Goal: Task Accomplishment & Management: Manage account settings

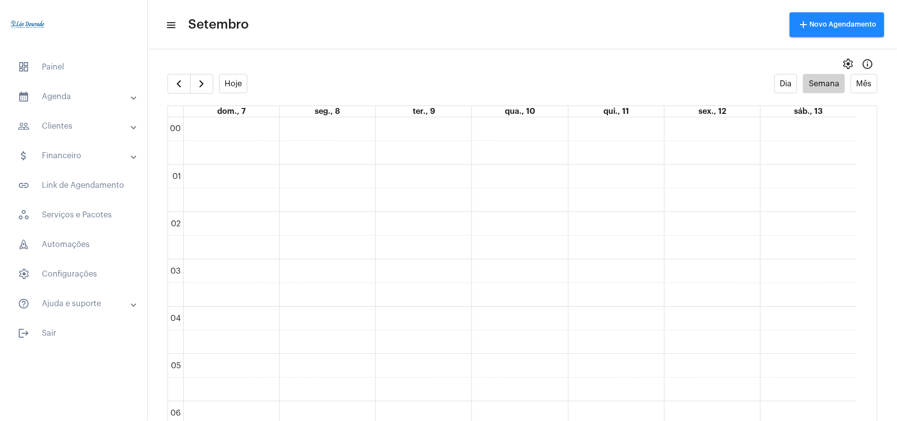
scroll to position [810, 0]
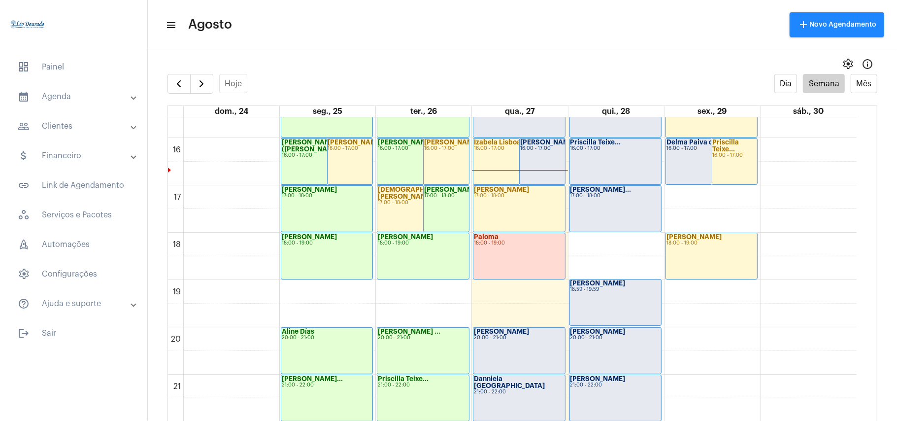
scroll to position [745, 0]
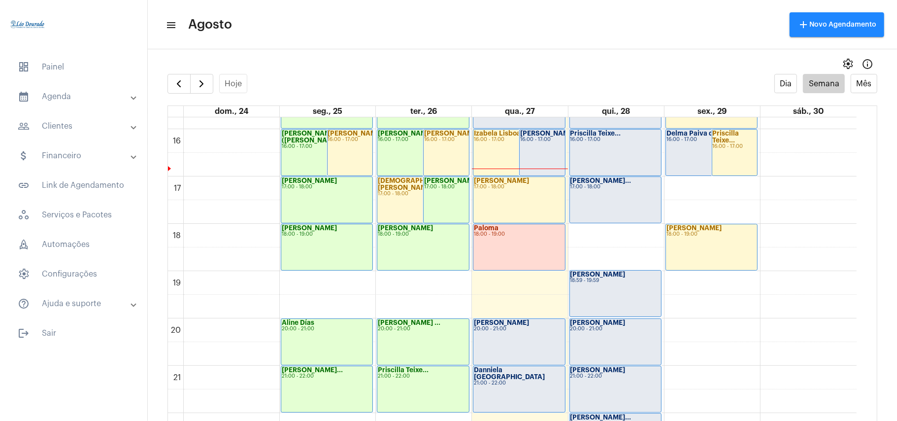
click at [543, 142] on div "16:00 - 17:00" at bounding box center [542, 139] width 44 height 5
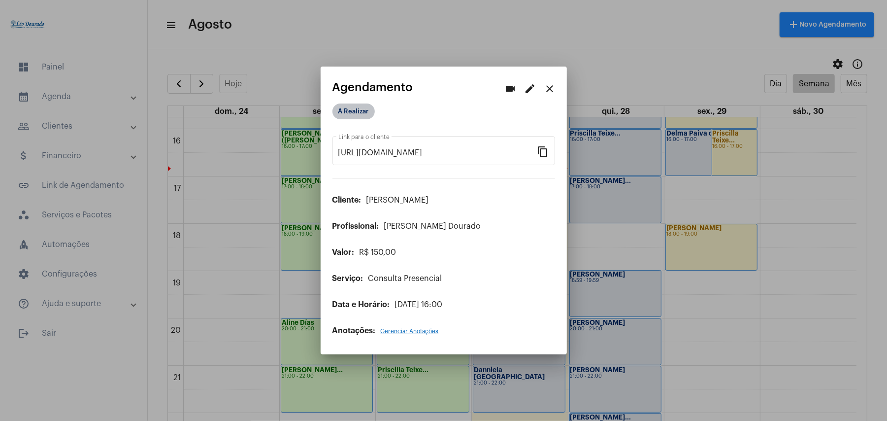
click at [343, 110] on mat-chip "A Realizar" at bounding box center [353, 111] width 42 height 16
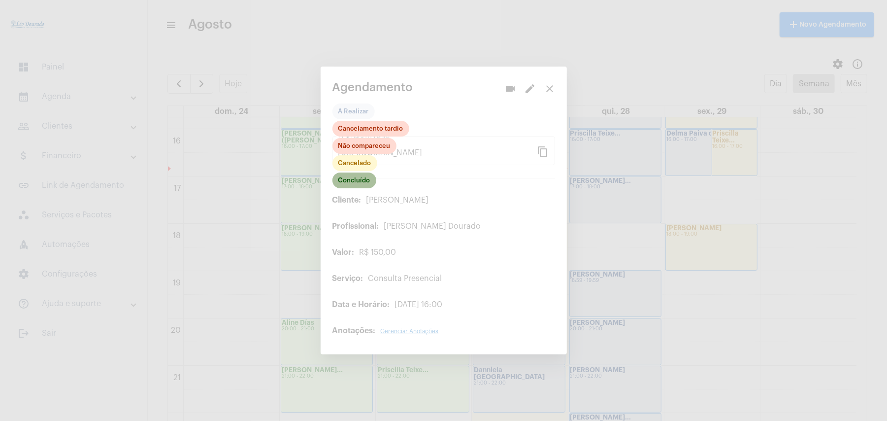
click at [357, 185] on mat-chip "Concluído" at bounding box center [354, 180] width 44 height 16
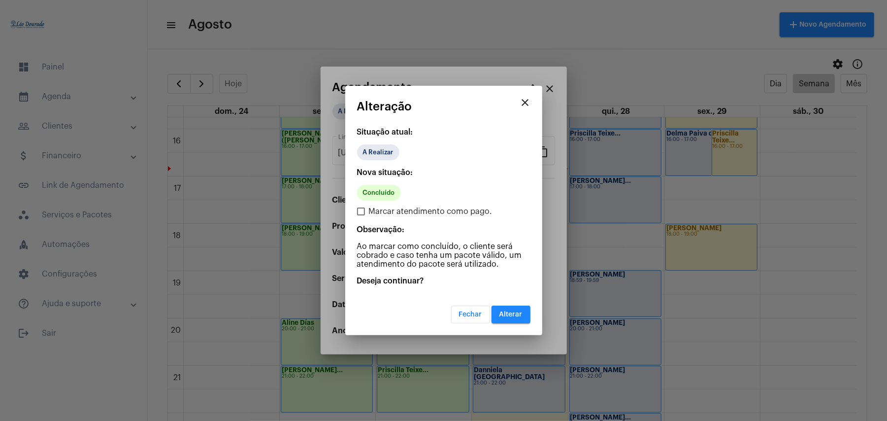
click at [406, 205] on span "Marcar atendimento como pago." at bounding box center [431, 211] width 124 height 12
click at [361, 215] on input "Marcar atendimento como pago." at bounding box center [361, 215] width 0 height 0
checkbox input "true"
click at [509, 311] on span "Alterar" at bounding box center [510, 314] width 23 height 7
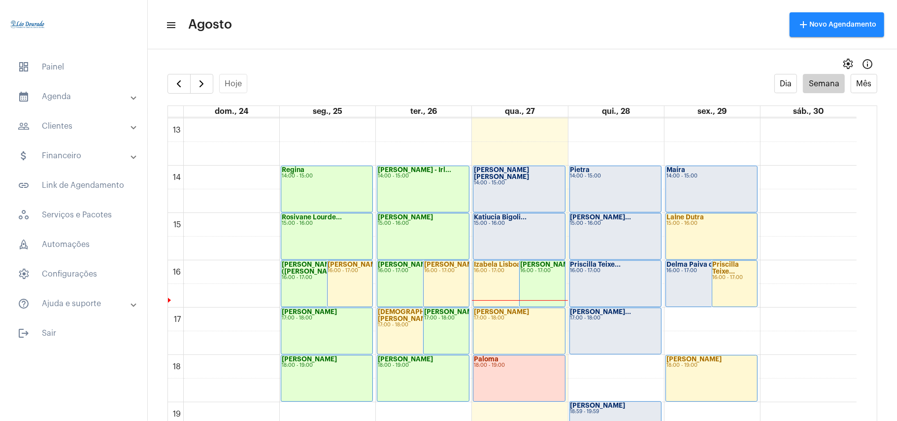
scroll to position [613, 0]
click at [205, 84] on span "button" at bounding box center [202, 84] width 12 height 12
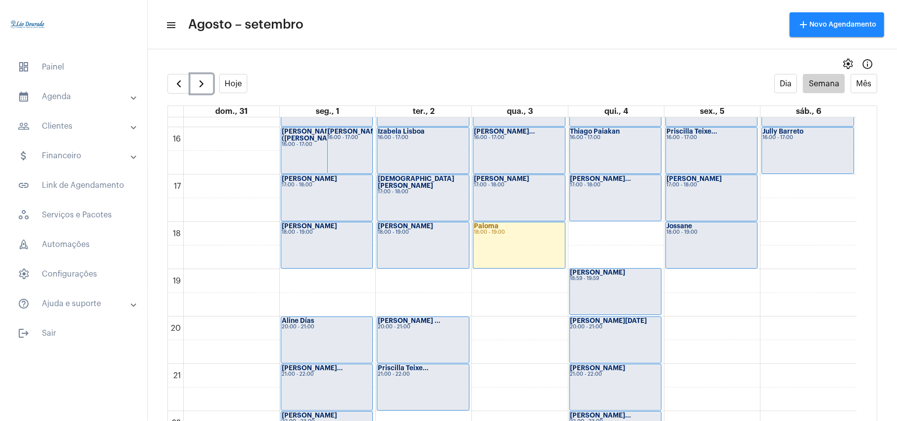
scroll to position [812, 0]
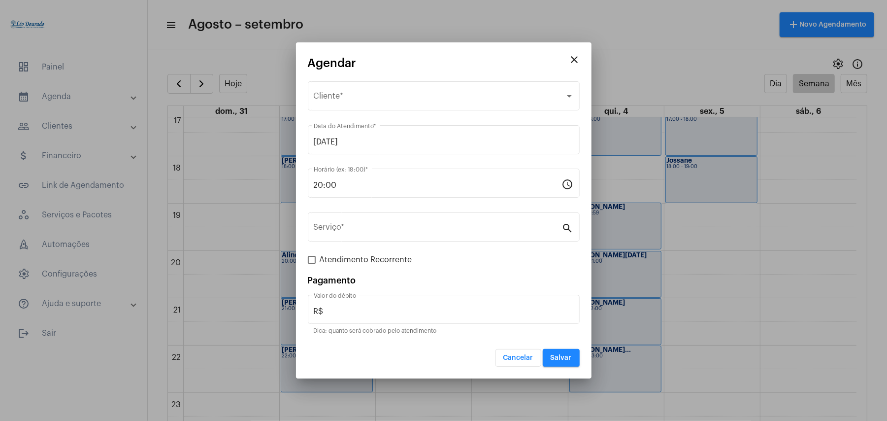
click at [511, 361] on span "Cancelar" at bounding box center [518, 357] width 30 height 7
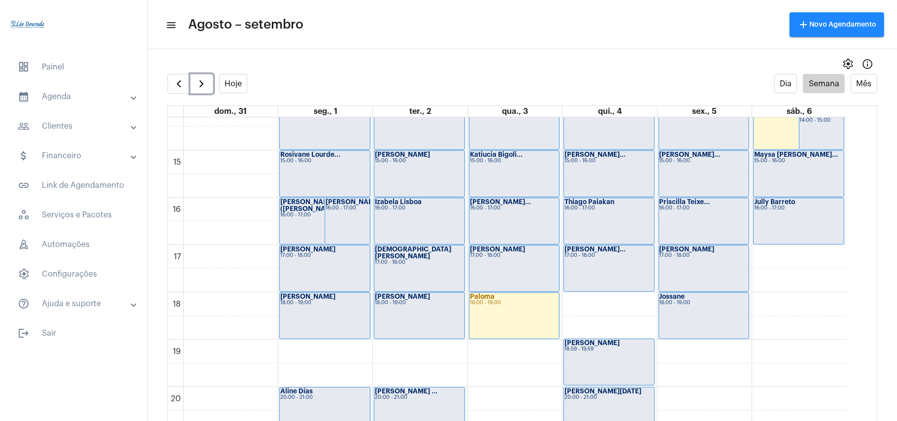
scroll to position [681, 0]
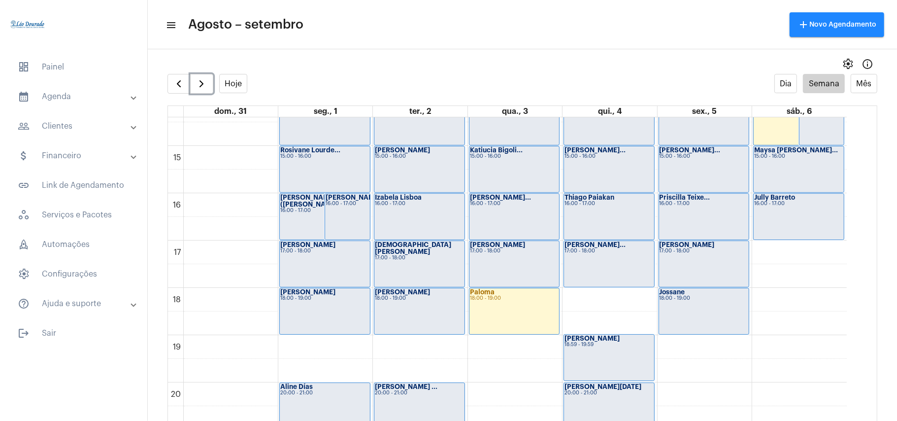
click at [515, 356] on div "00 01 02 03 04 05 06 07 08 09 10 11 12 13 14 15 16 17 18 19 20 21 22 23 [PERSON…" at bounding box center [507, 4] width 679 height 1135
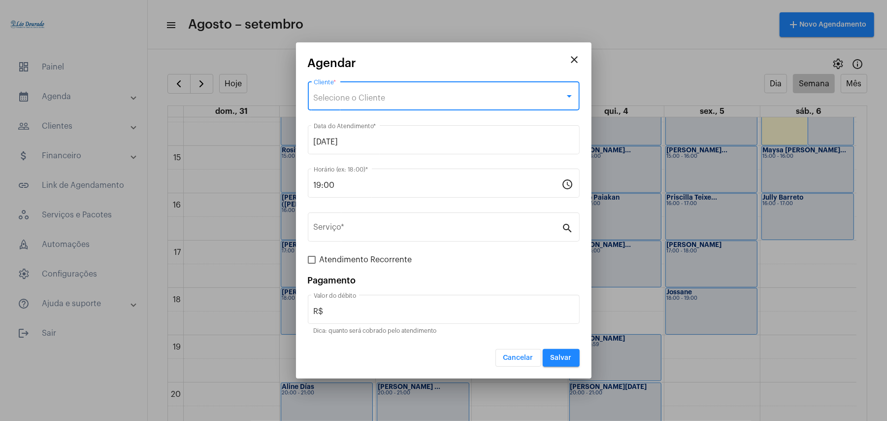
click at [438, 97] on div "Selecione o Cliente" at bounding box center [439, 98] width 251 height 9
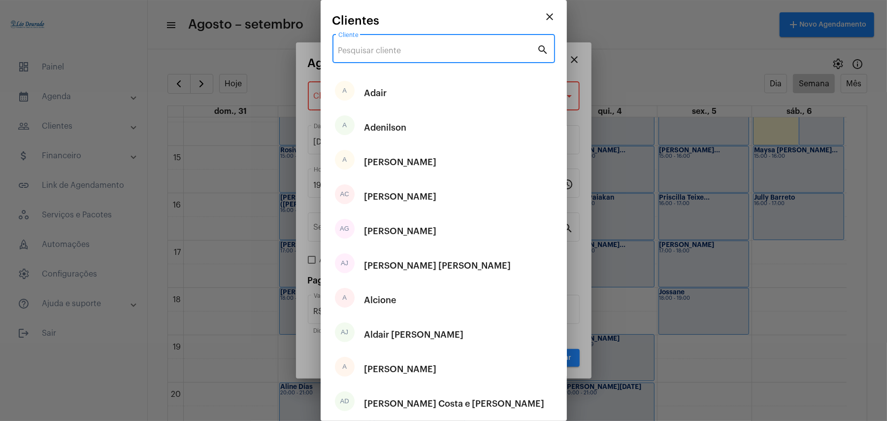
click at [447, 52] on input "Cliente" at bounding box center [437, 50] width 199 height 9
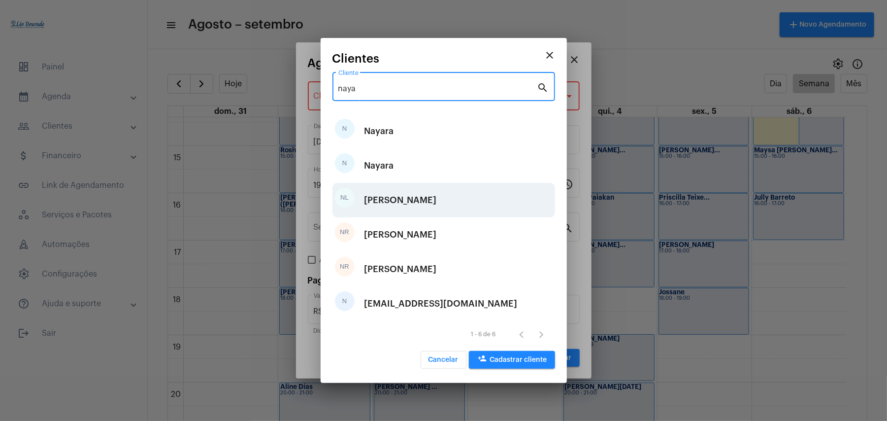
type input "naya"
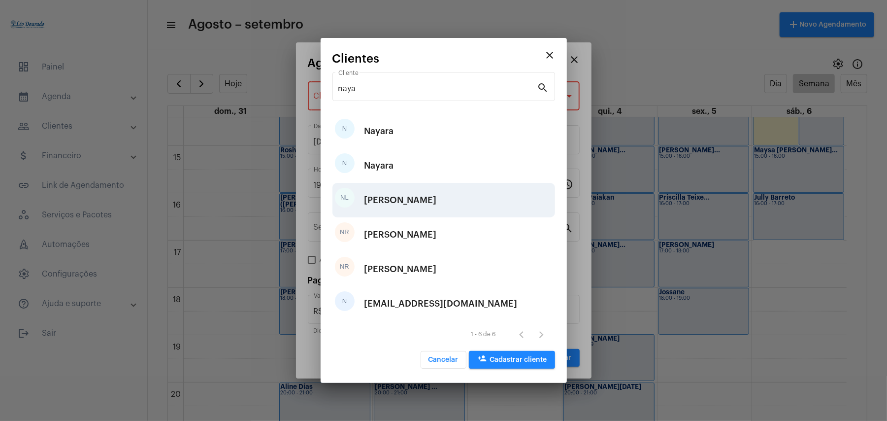
click at [402, 201] on div "[PERSON_NAME]" at bounding box center [400, 200] width 72 height 30
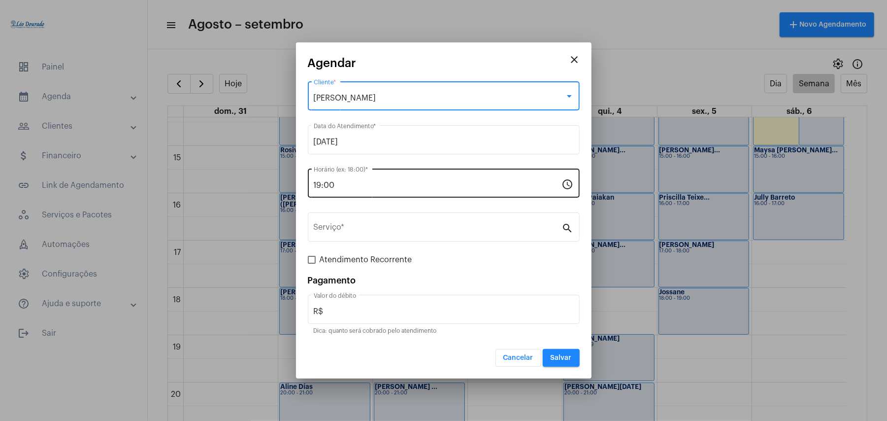
click at [365, 192] on div "19:00 Horário (ex: 18:00) *" at bounding box center [438, 181] width 248 height 31
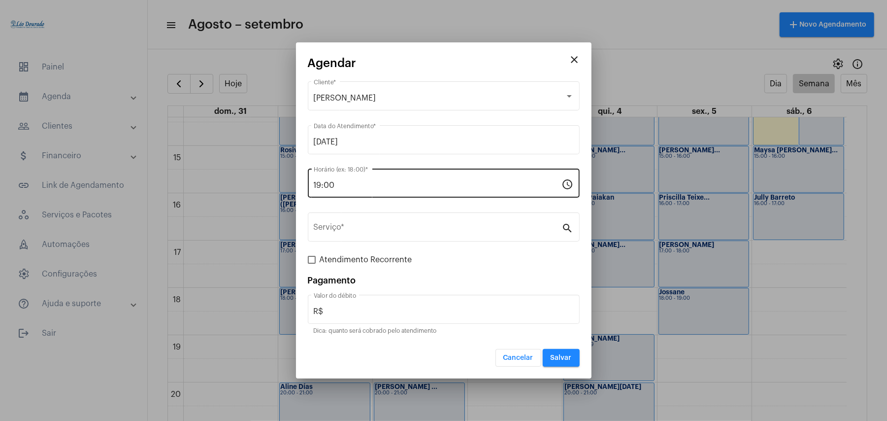
click at [371, 195] on div "19:00 Horário (ex: 18:00) *" at bounding box center [438, 181] width 248 height 31
click at [321, 184] on input "19:00" at bounding box center [438, 185] width 248 height 9
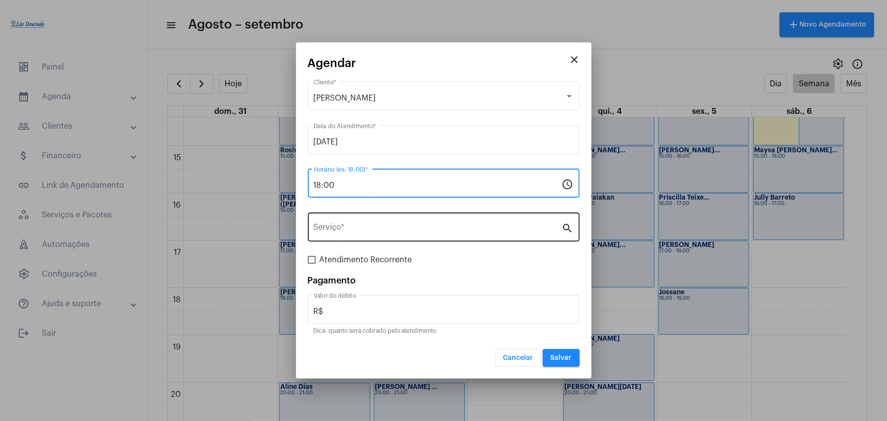
type input "18:00"
click at [367, 234] on div "Serviço *" at bounding box center [438, 225] width 248 height 31
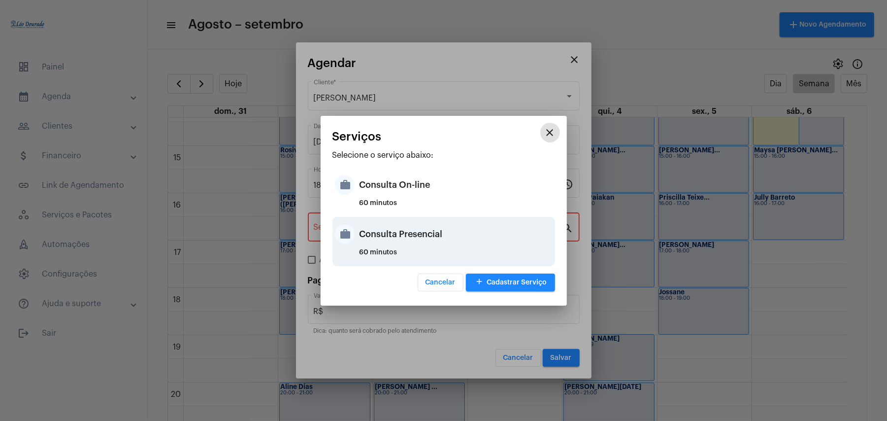
click at [377, 241] on div "Consulta Presencial" at bounding box center [456, 234] width 193 height 30
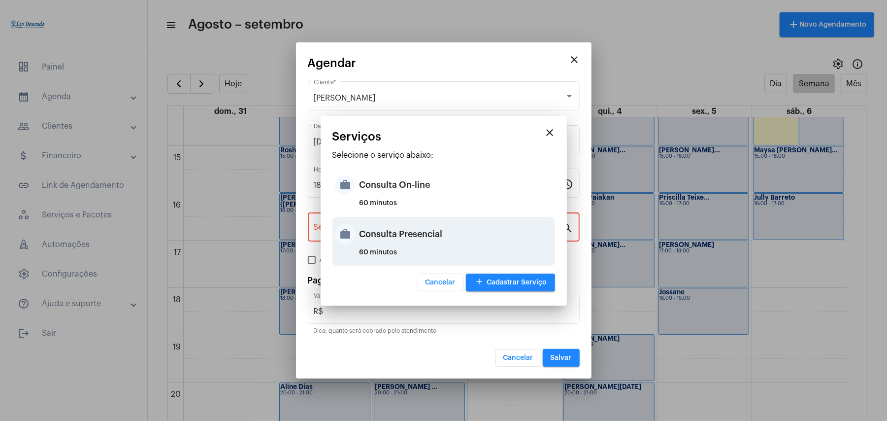
type input "Consulta Presencial"
type input "R$ 150"
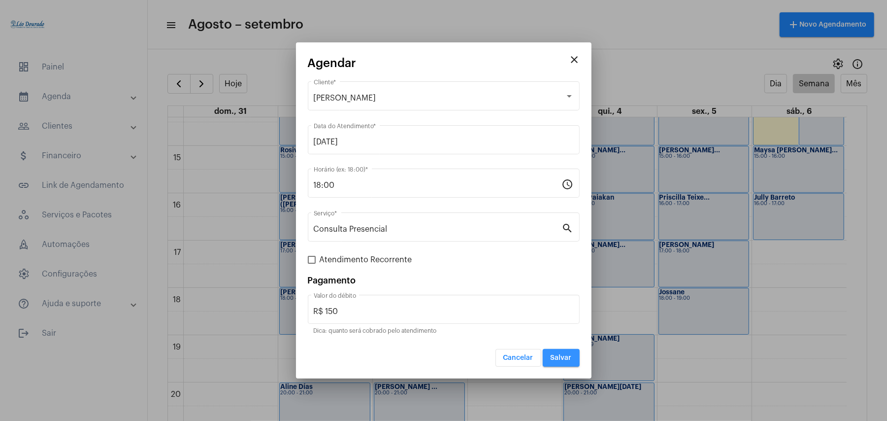
click at [556, 354] on span "Salvar" at bounding box center [561, 357] width 21 height 7
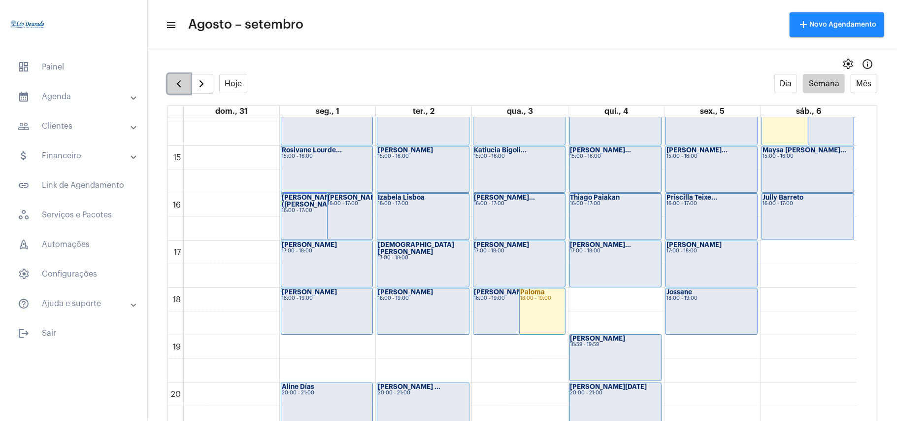
click at [174, 84] on span "button" at bounding box center [179, 84] width 12 height 12
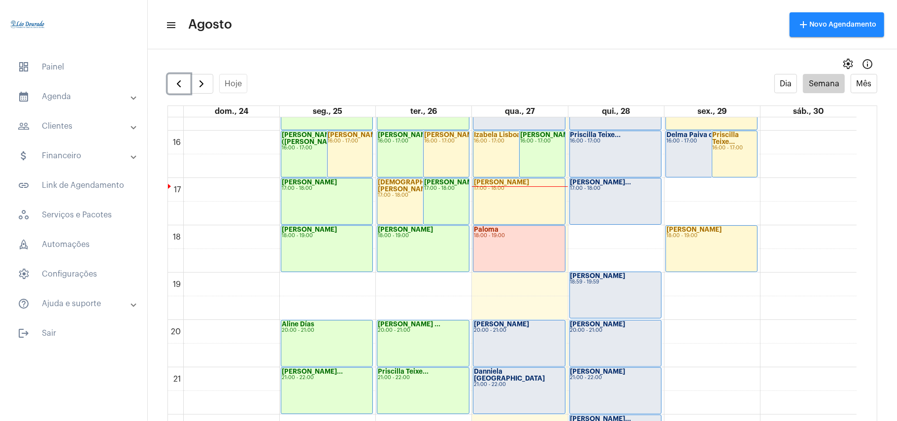
scroll to position [744, 0]
